Goal: Task Accomplishment & Management: Use online tool/utility

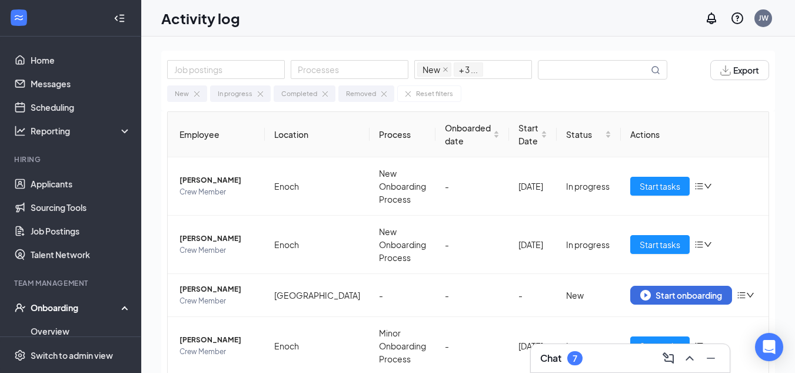
scroll to position [111, 0]
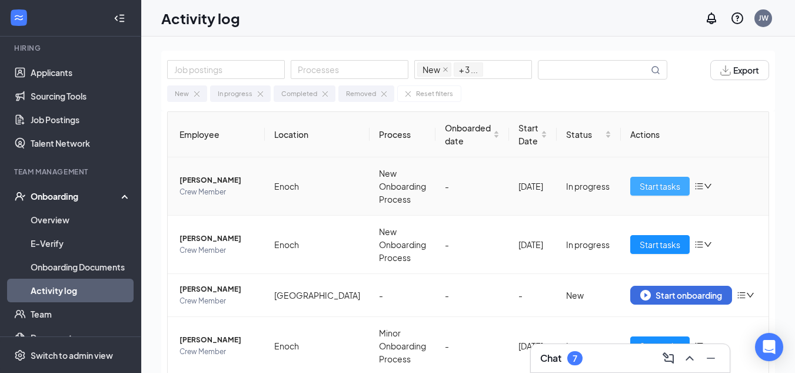
click at [640, 184] on span "Start tasks" at bounding box center [660, 186] width 41 height 13
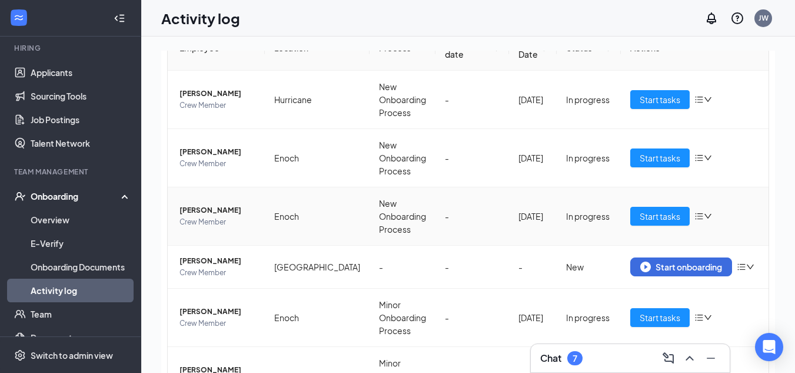
scroll to position [118, 0]
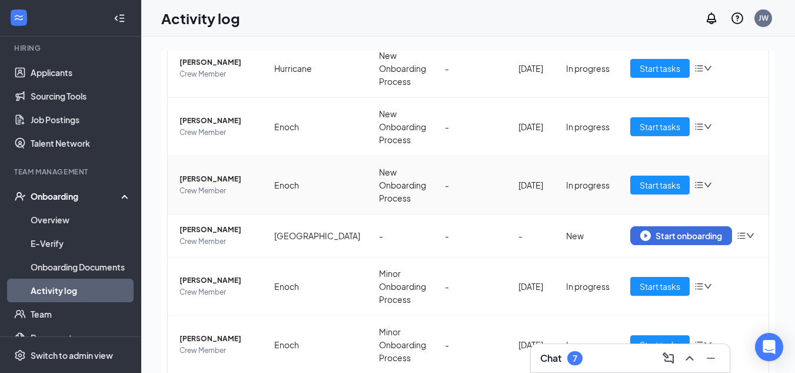
click at [211, 181] on span "[PERSON_NAME]" at bounding box center [218, 179] width 76 height 12
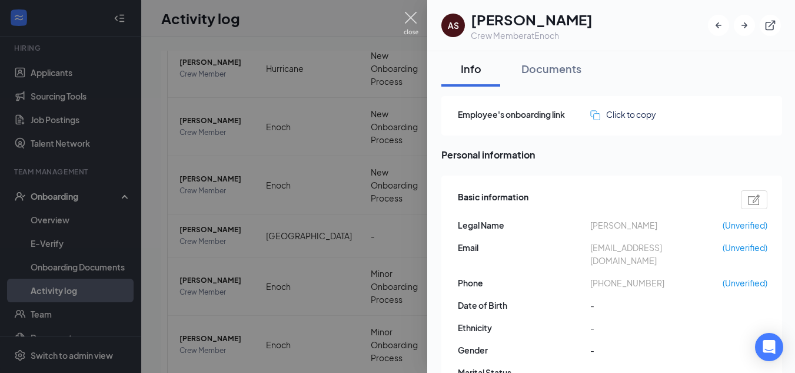
click at [412, 21] on img at bounding box center [411, 23] width 15 height 23
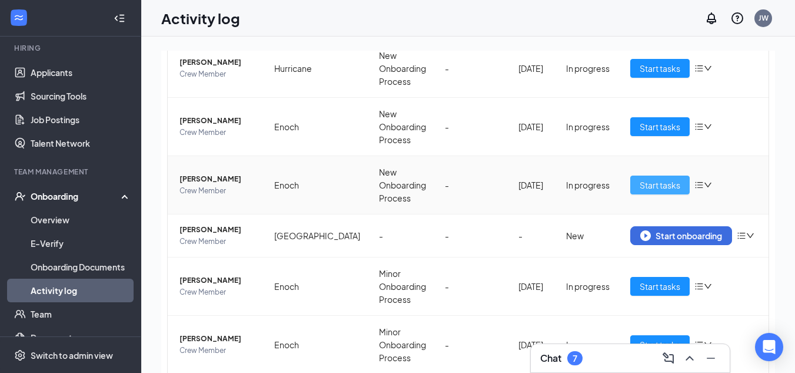
click at [640, 188] on span "Start tasks" at bounding box center [660, 184] width 41 height 13
